Goal: Find specific page/section: Locate a particular part of the current website

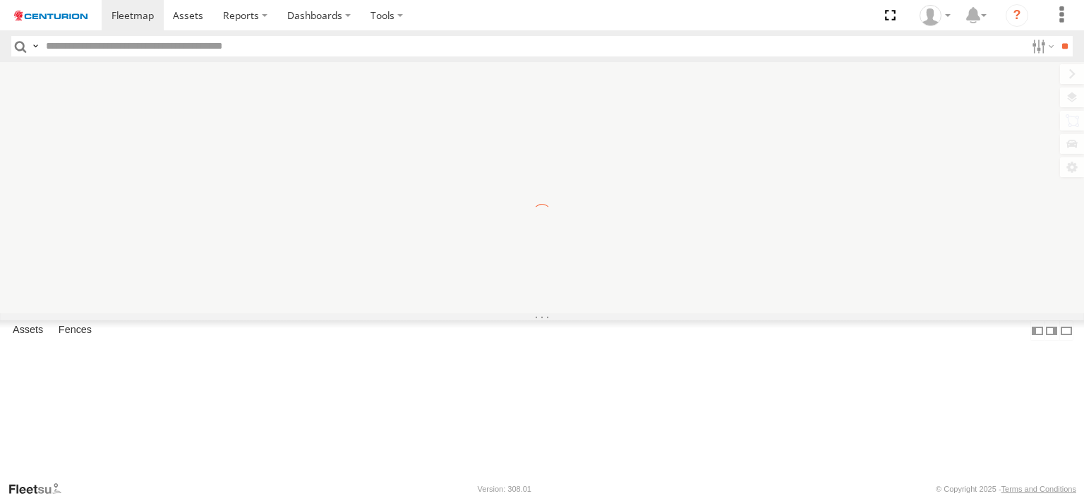
click at [222, 49] on input "text" at bounding box center [532, 46] width 985 height 20
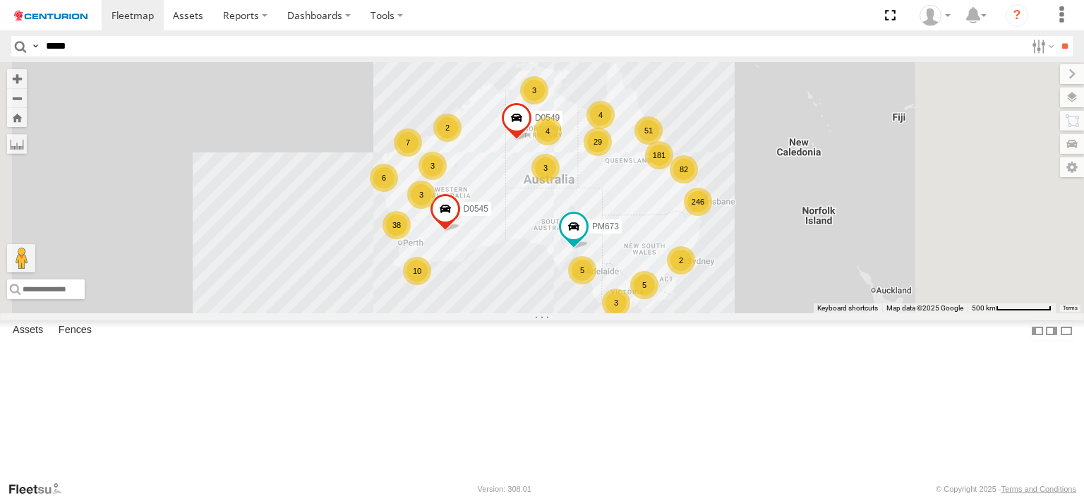
click at [1057, 36] on input "**" at bounding box center [1065, 46] width 16 height 20
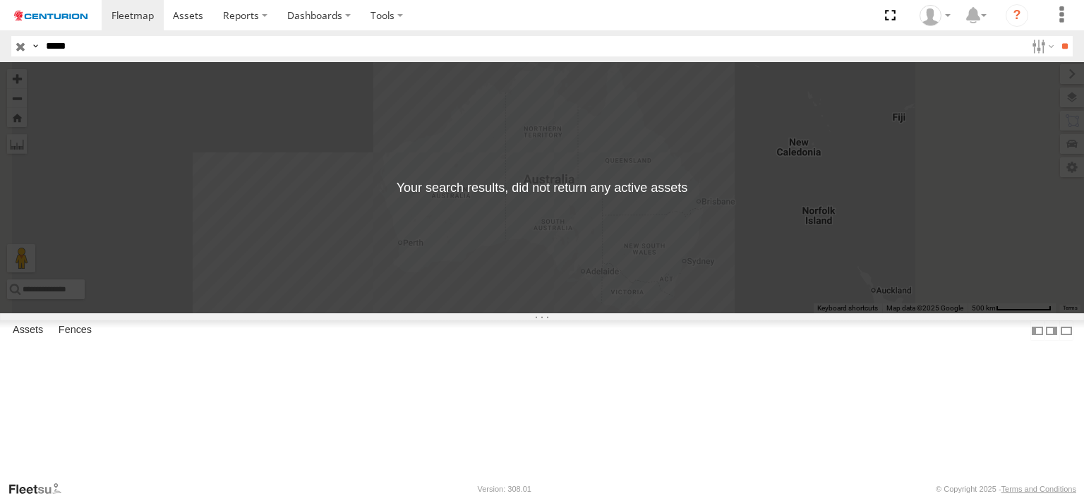
click at [119, 47] on input "*****" at bounding box center [532, 46] width 985 height 20
type input "*"
type input "*****"
click at [1057, 36] on input "**" at bounding box center [1065, 46] width 16 height 20
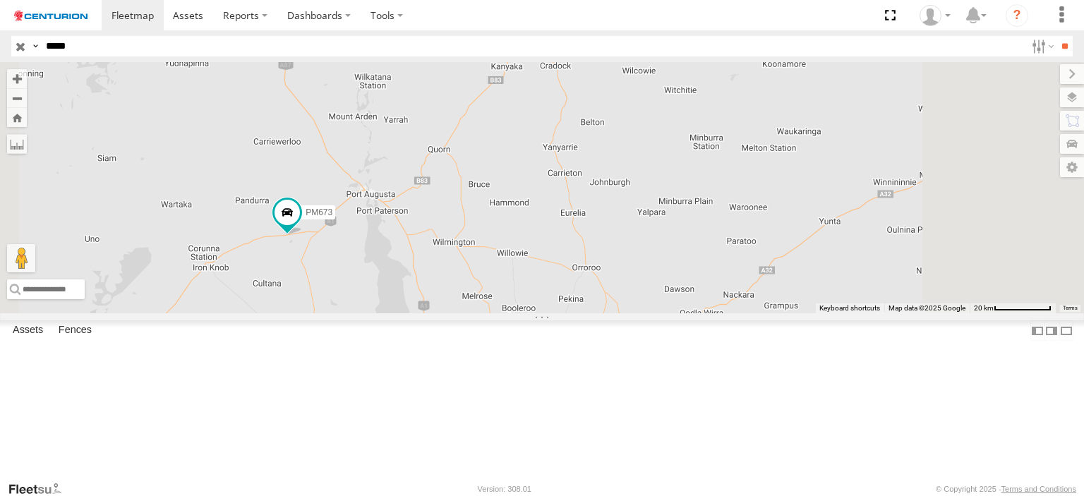
drag, startPoint x: 829, startPoint y: 398, endPoint x: 728, endPoint y: 364, distance: 106.0
click at [728, 313] on div "PM673" at bounding box center [542, 187] width 1084 height 251
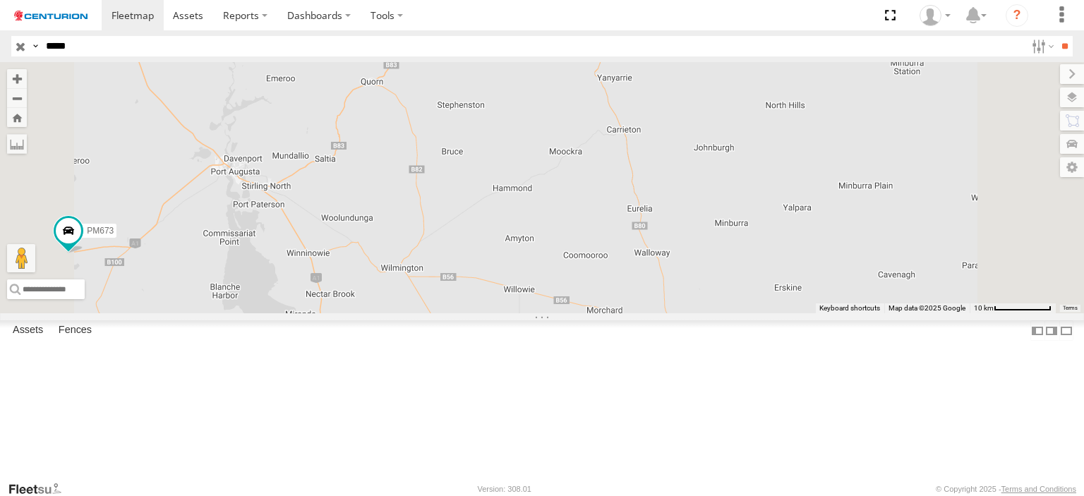
drag, startPoint x: 601, startPoint y: 359, endPoint x: 575, endPoint y: 290, distance: 73.3
click at [575, 290] on div "PM673" at bounding box center [542, 187] width 1084 height 251
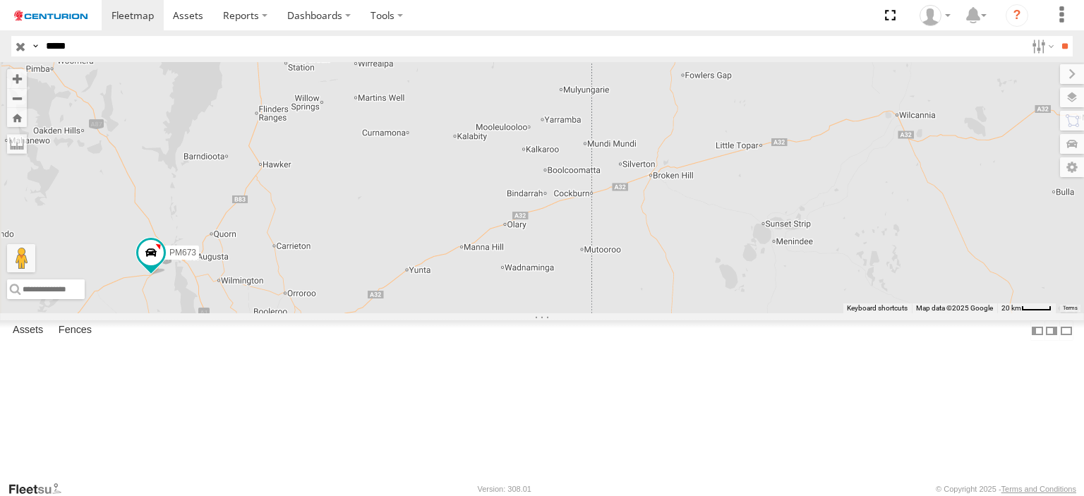
drag, startPoint x: 515, startPoint y: 251, endPoint x: 520, endPoint y: 340, distance: 89.8
click at [520, 313] on div "PM673" at bounding box center [542, 187] width 1084 height 251
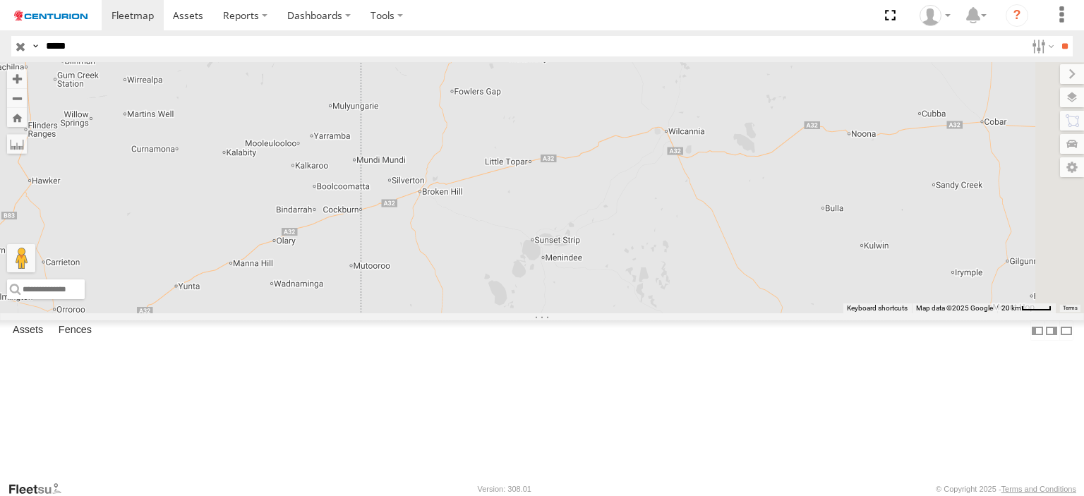
drag, startPoint x: 680, startPoint y: 347, endPoint x: 463, endPoint y: 347, distance: 217.4
click at [463, 313] on div "PM673" at bounding box center [542, 187] width 1084 height 251
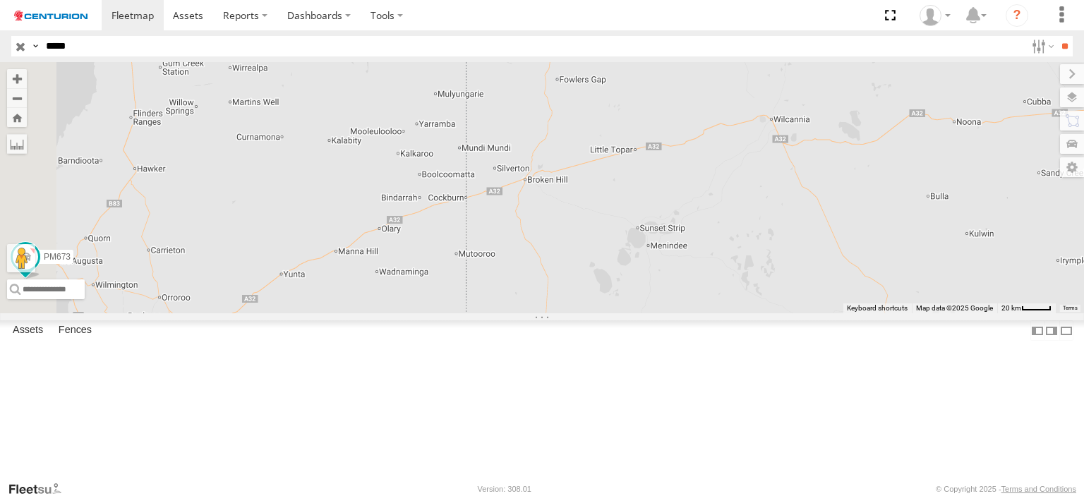
drag, startPoint x: 471, startPoint y: 358, endPoint x: 572, endPoint y: 344, distance: 101.9
click at [570, 313] on div "PM673" at bounding box center [542, 187] width 1084 height 251
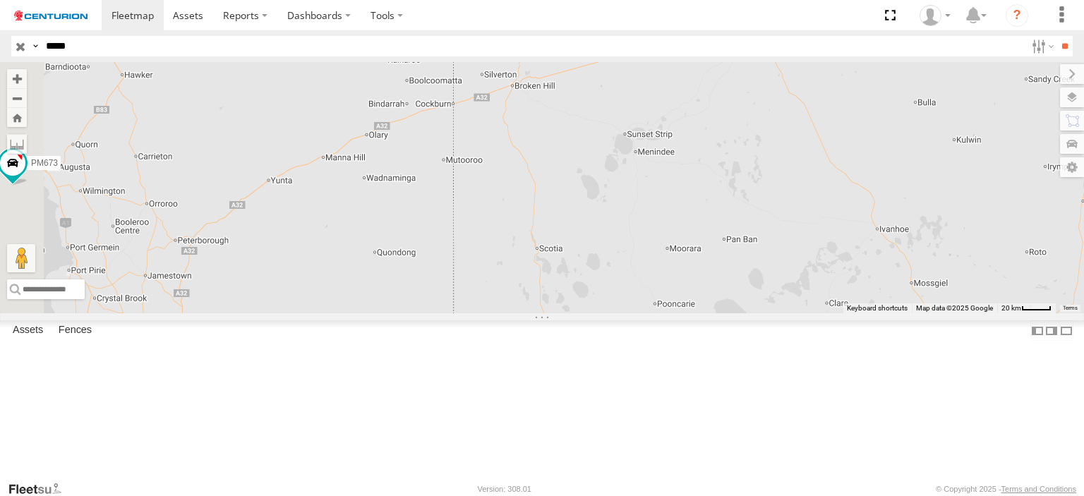
drag, startPoint x: 496, startPoint y: 366, endPoint x: 512, endPoint y: 284, distance: 83.3
click at [512, 284] on div "PM673" at bounding box center [542, 187] width 1084 height 251
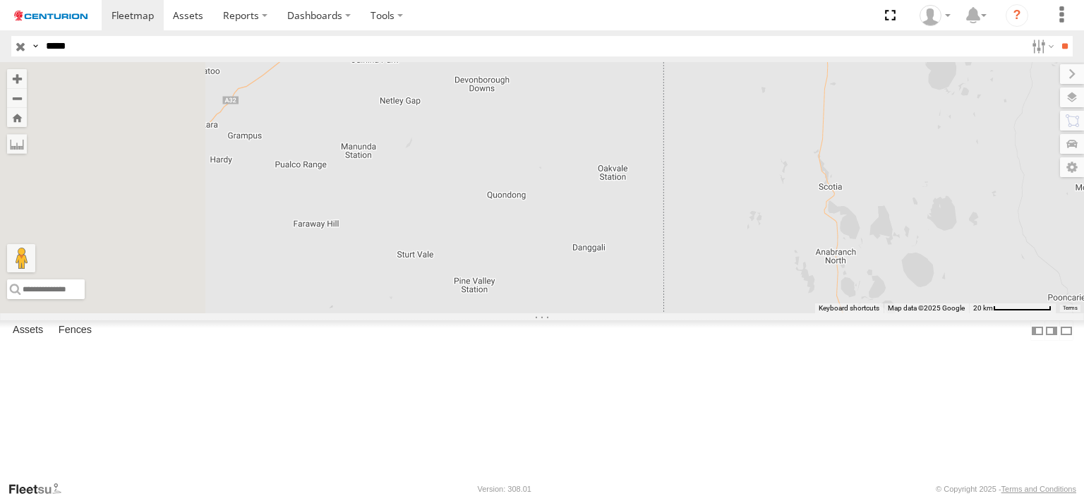
drag, startPoint x: 508, startPoint y: 313, endPoint x: 608, endPoint y: 271, distance: 107.9
click at [607, 273] on div "PM673" at bounding box center [542, 187] width 1084 height 251
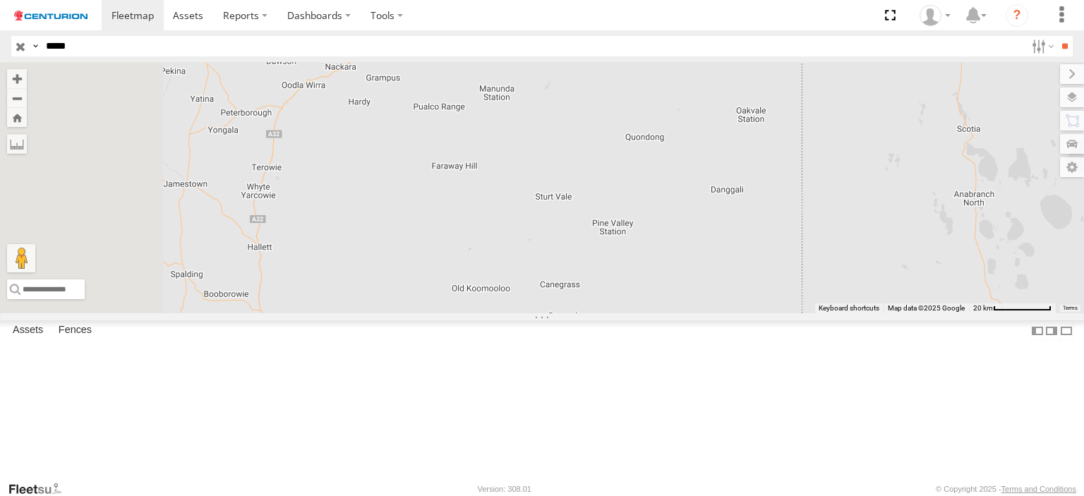
drag, startPoint x: 579, startPoint y: 313, endPoint x: 680, endPoint y: 273, distance: 109.3
click at [680, 273] on div "PM673" at bounding box center [542, 187] width 1084 height 251
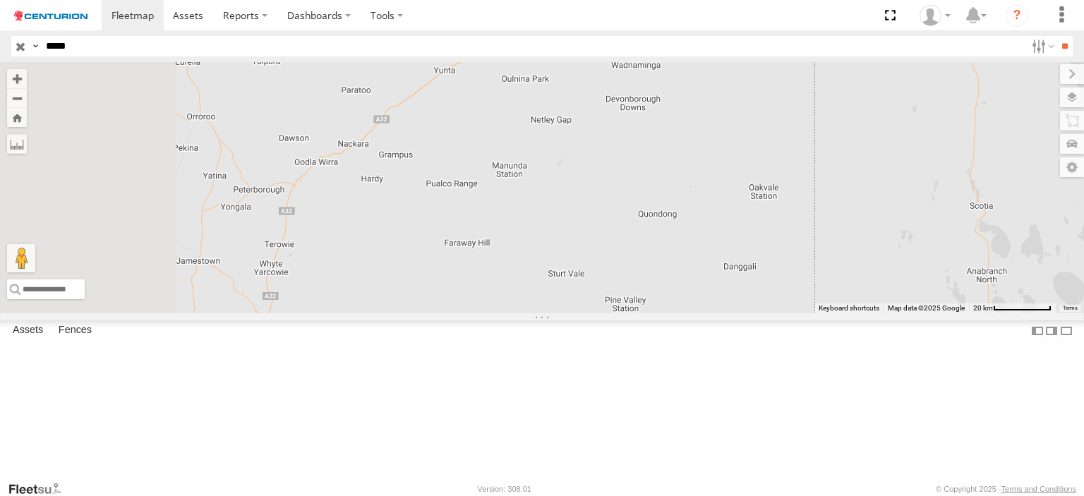
drag, startPoint x: 545, startPoint y: 252, endPoint x: 553, endPoint y: 332, distance: 80.1
click at [553, 313] on div "PM673" at bounding box center [542, 187] width 1084 height 251
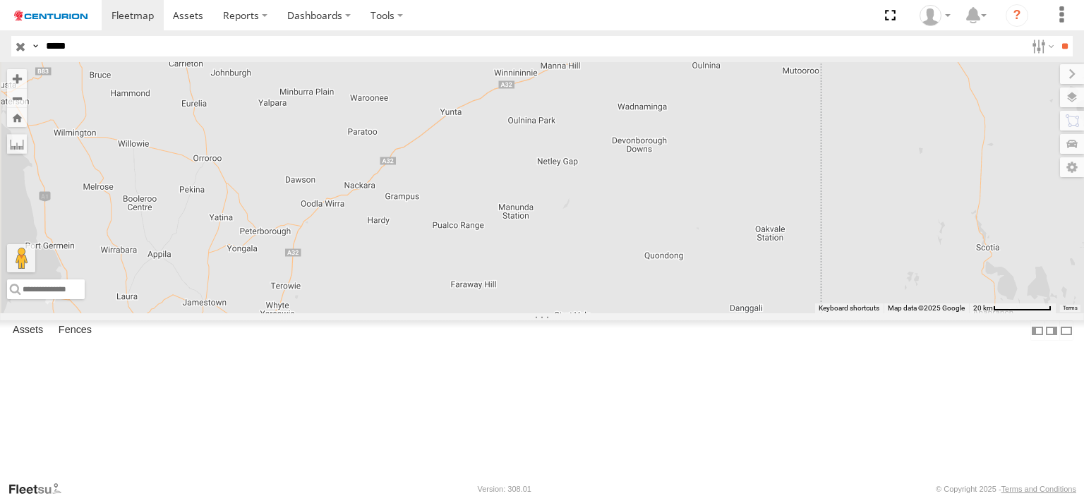
drag, startPoint x: 544, startPoint y: 310, endPoint x: 550, endPoint y: 370, distance: 60.3
click at [550, 313] on div "PM673" at bounding box center [542, 187] width 1084 height 251
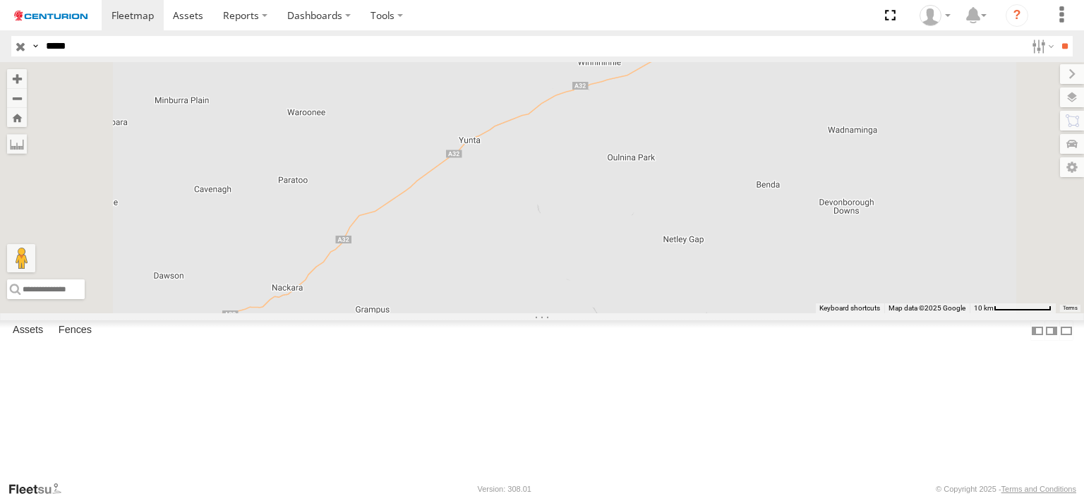
drag, startPoint x: 655, startPoint y: 241, endPoint x: 610, endPoint y: 366, distance: 132.9
click at [610, 313] on div "PM673" at bounding box center [542, 187] width 1084 height 251
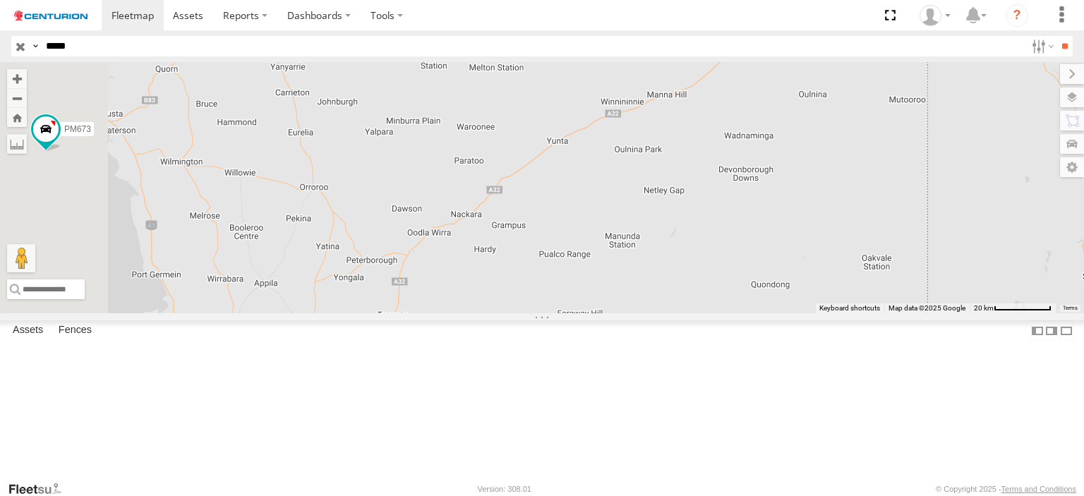
drag, startPoint x: 546, startPoint y: 400, endPoint x: 658, endPoint y: 321, distance: 137.3
click at [658, 313] on div "PM673" at bounding box center [542, 187] width 1084 height 251
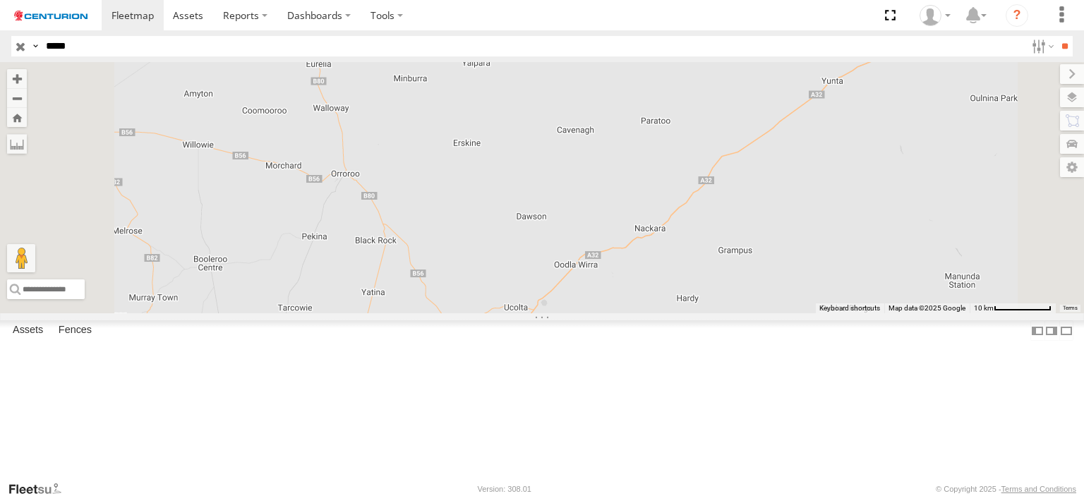
drag, startPoint x: 528, startPoint y: 319, endPoint x: 645, endPoint y: 294, distance: 119.9
click at [645, 294] on div "PM673" at bounding box center [542, 187] width 1084 height 251
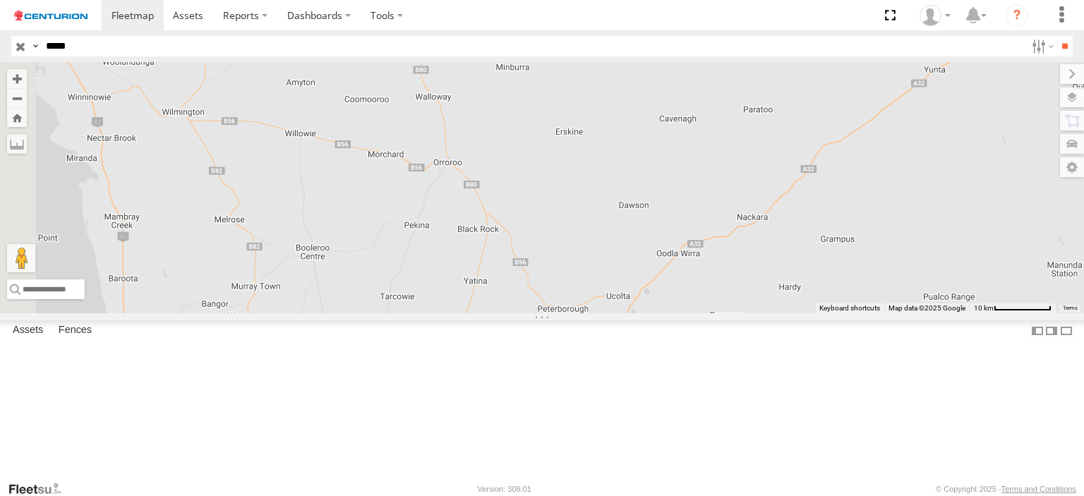
drag, startPoint x: 535, startPoint y: 356, endPoint x: 604, endPoint y: 349, distance: 69.5
click at [604, 313] on div "PM673" at bounding box center [542, 187] width 1084 height 251
